Goal: Information Seeking & Learning: Learn about a topic

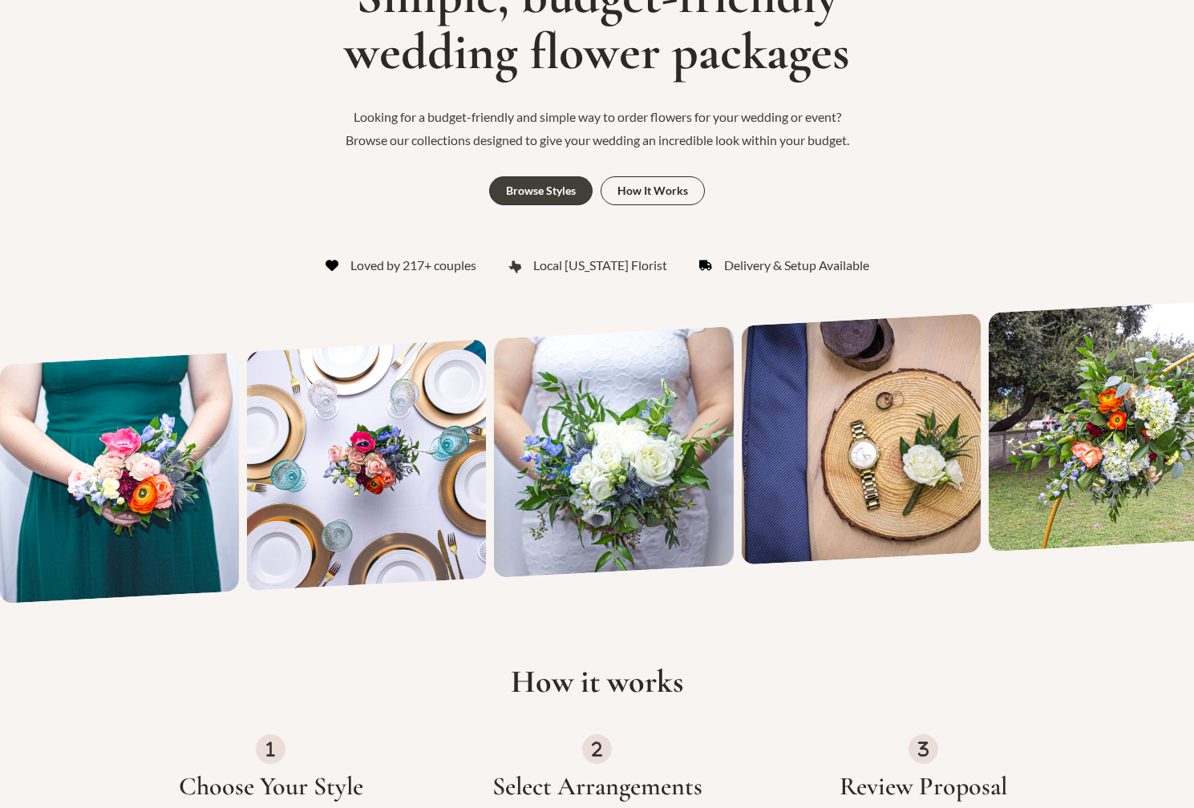
scroll to position [241, 0]
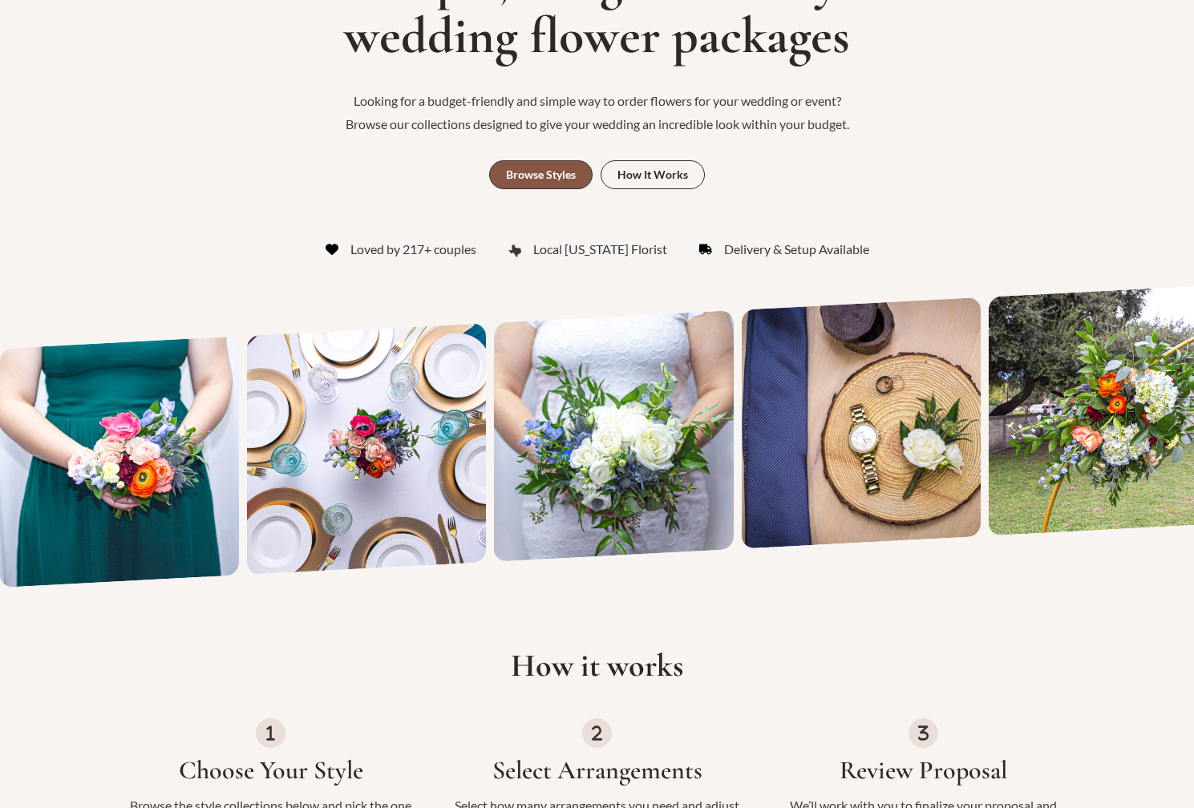
click at [546, 169] on div "Browse Styles" at bounding box center [541, 174] width 70 height 11
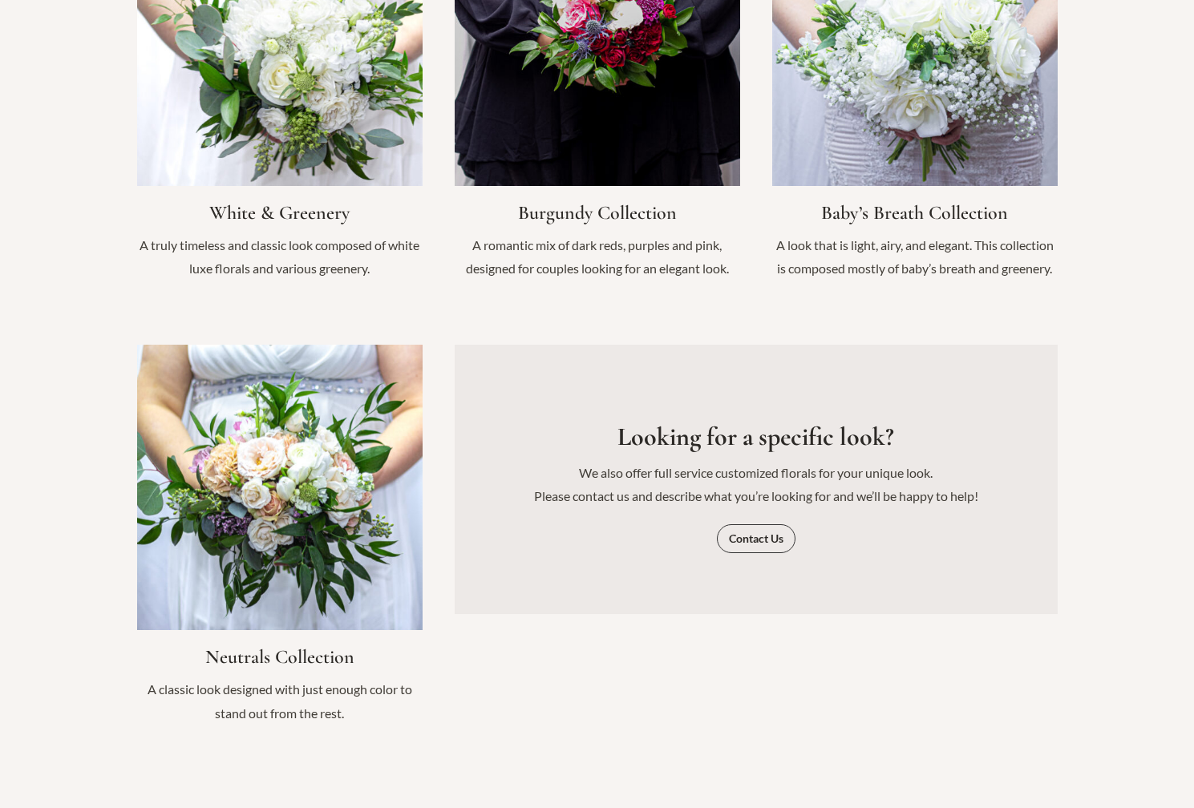
scroll to position [1892, 0]
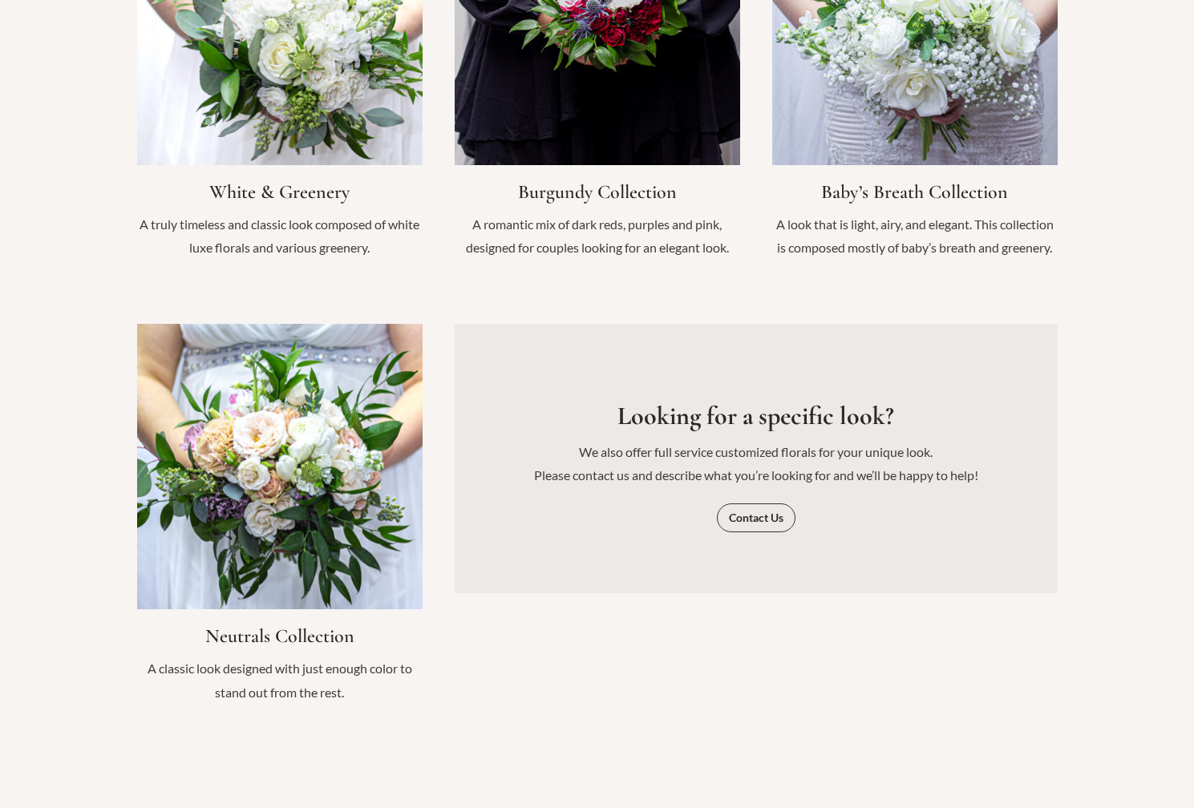
click at [348, 490] on link "Infobox Link" at bounding box center [279, 522] width 285 height 396
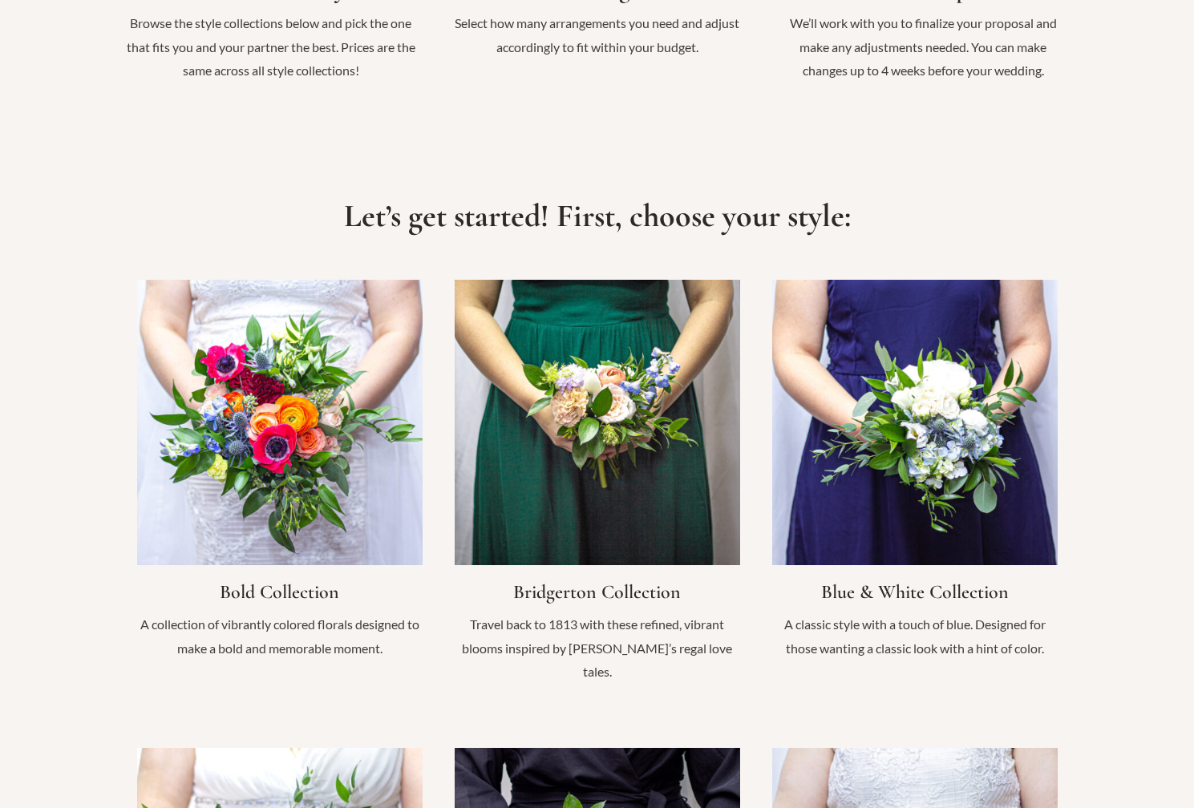
scroll to position [1051, 0]
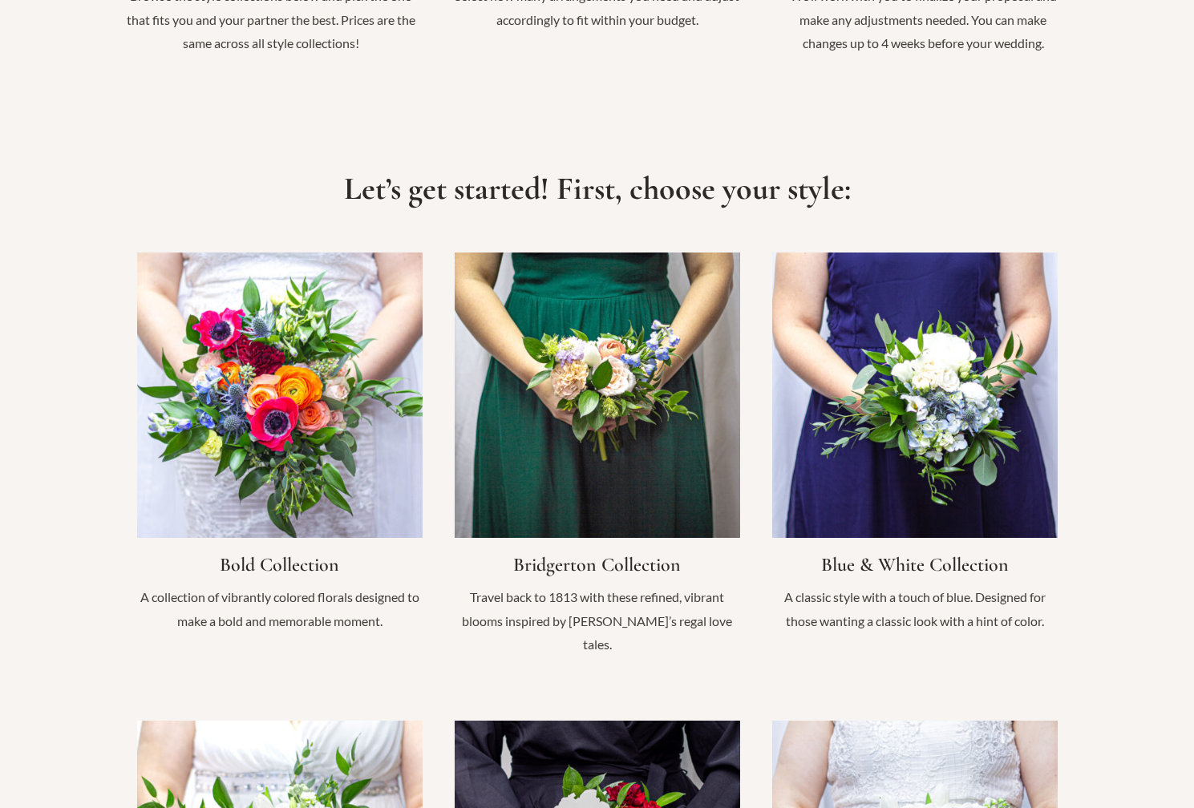
click at [259, 395] on link "Infobox Link" at bounding box center [279, 451] width 285 height 396
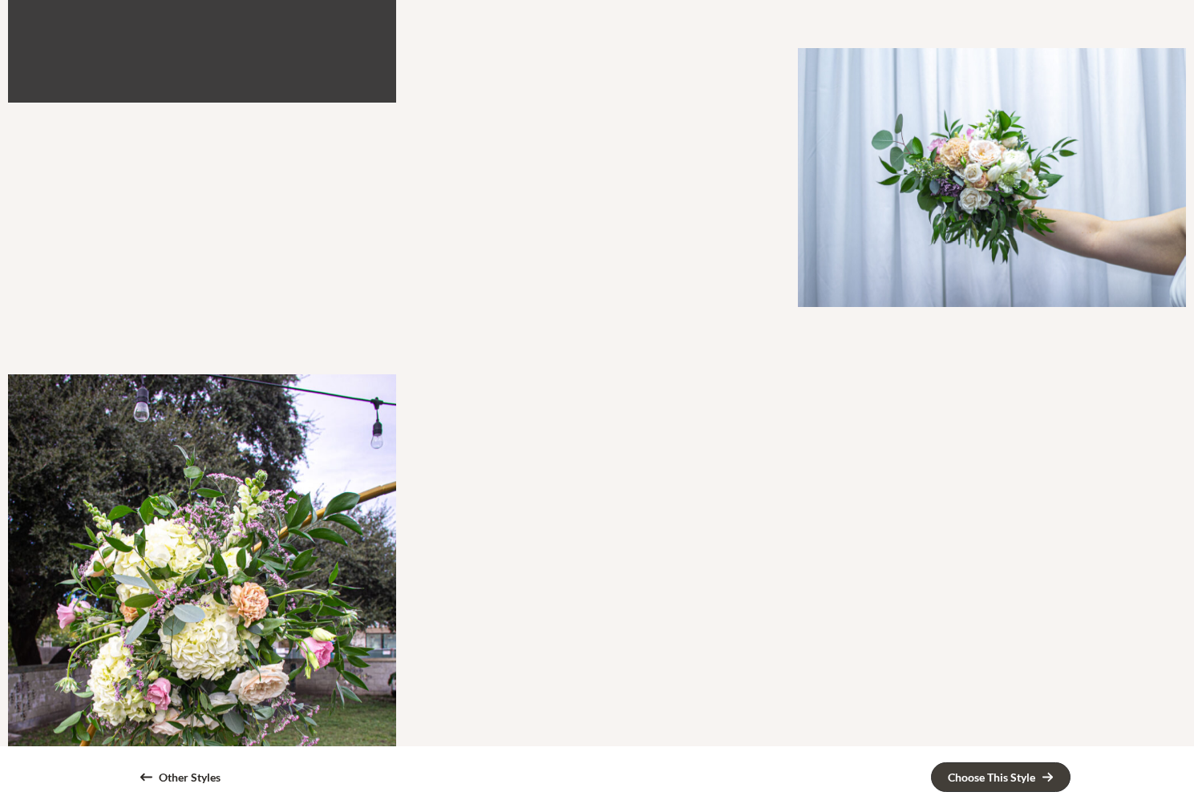
scroll to position [870, 0]
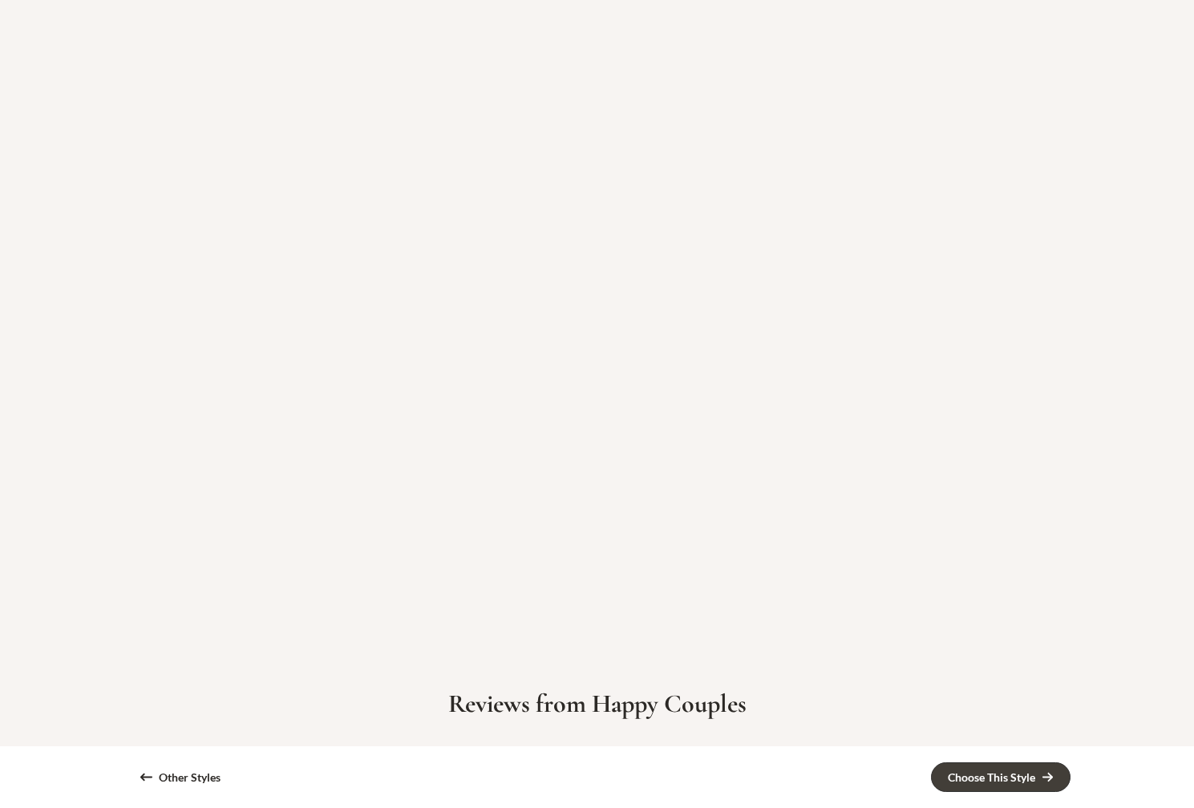
scroll to position [3287, 0]
